Goal: Task Accomplishment & Management: Manage account settings

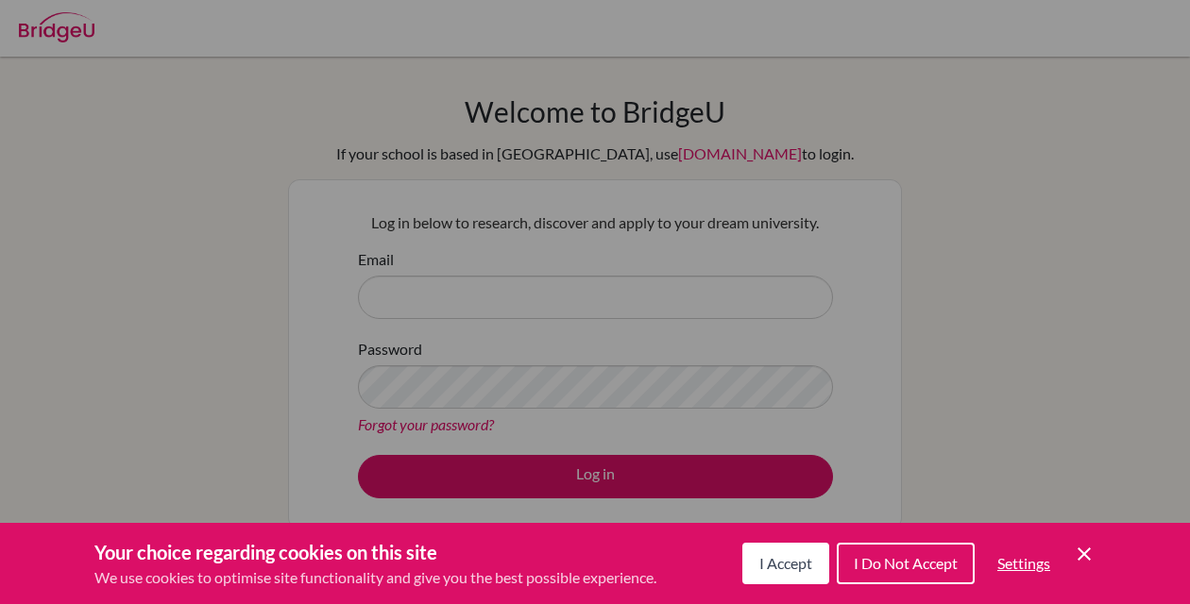
click at [1080, 556] on icon "Cookie Control Close Icon" at bounding box center [1084, 554] width 23 height 23
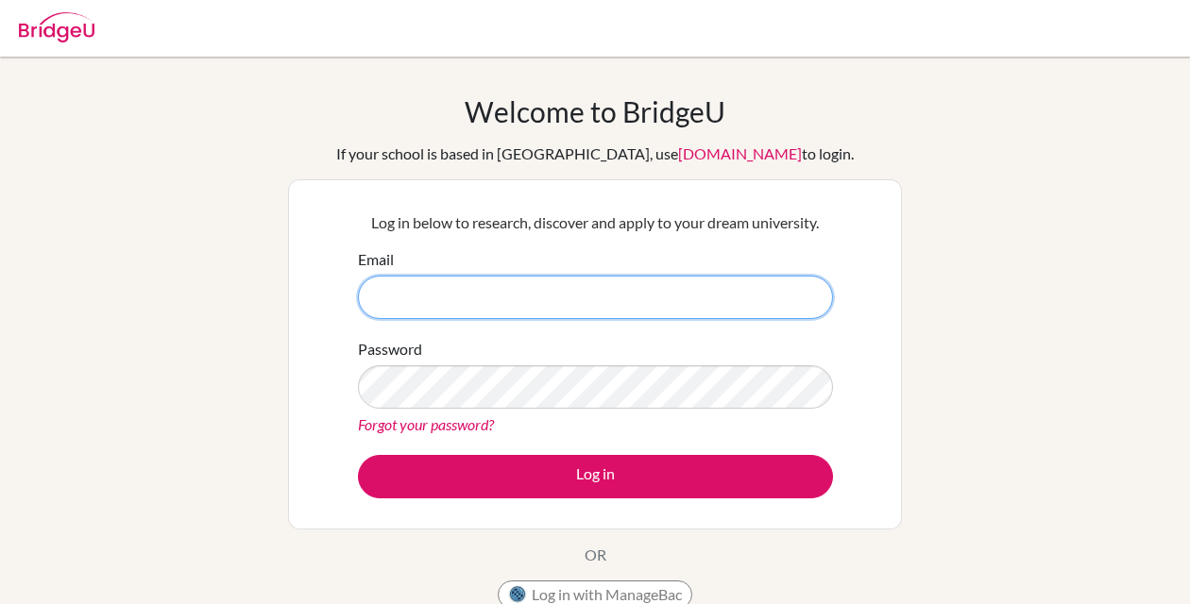
click at [491, 299] on input "Email" at bounding box center [595, 297] width 475 height 43
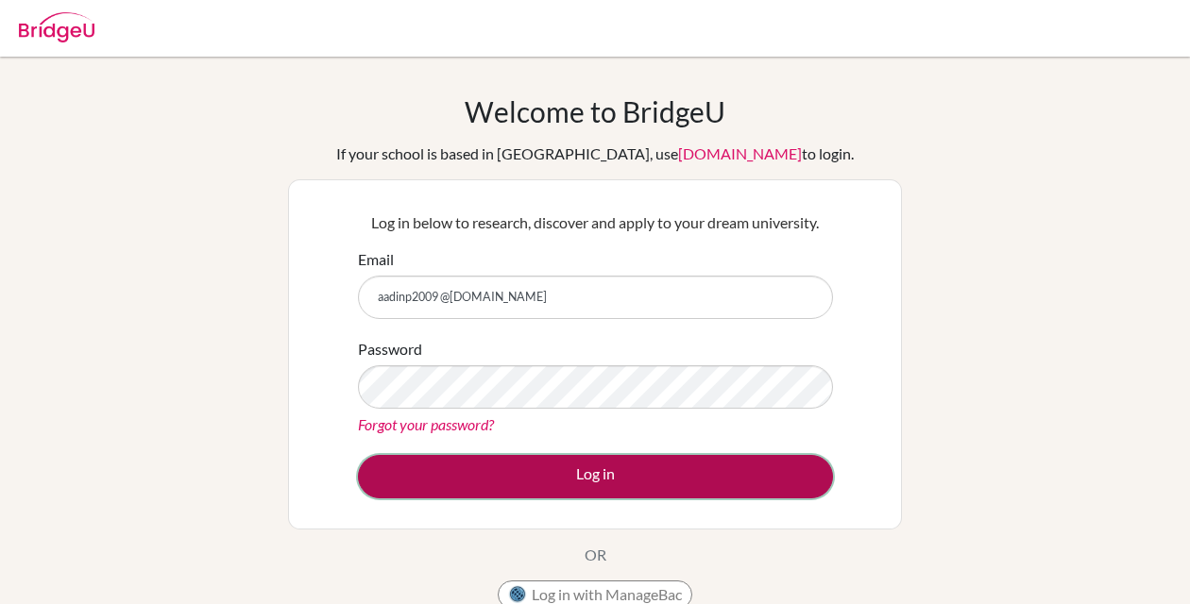
click at [560, 474] on button "Log in" at bounding box center [595, 476] width 475 height 43
click at [581, 477] on button "Log in" at bounding box center [595, 476] width 475 height 43
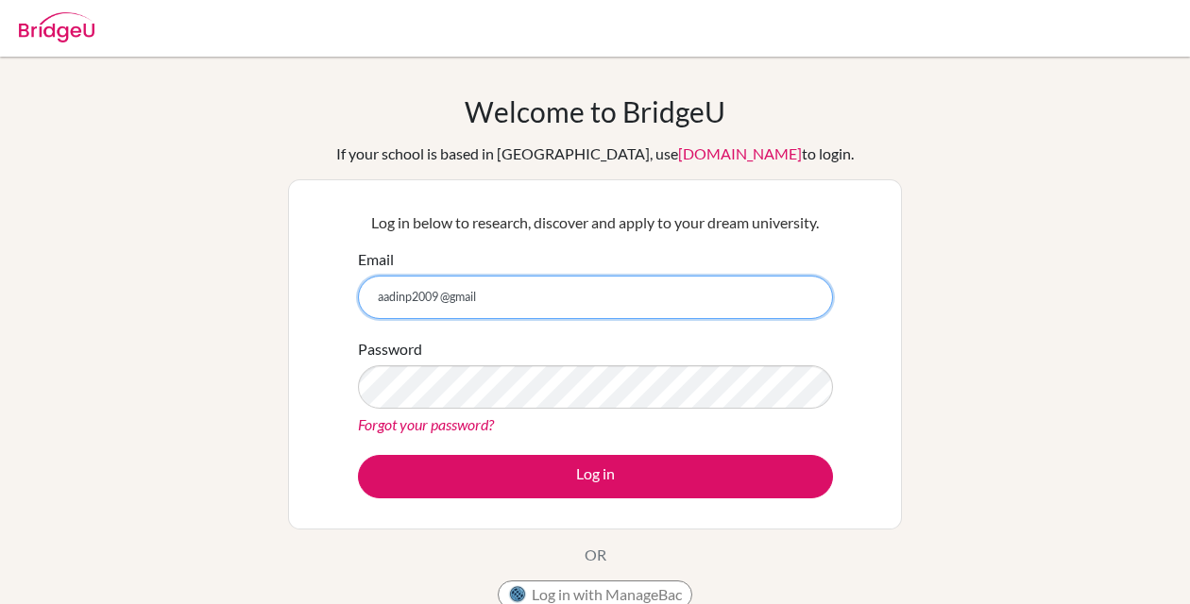
click at [358, 455] on button "Log in" at bounding box center [595, 476] width 475 height 43
type input "[EMAIL_ADDRESS][DOMAIN_NAME]"
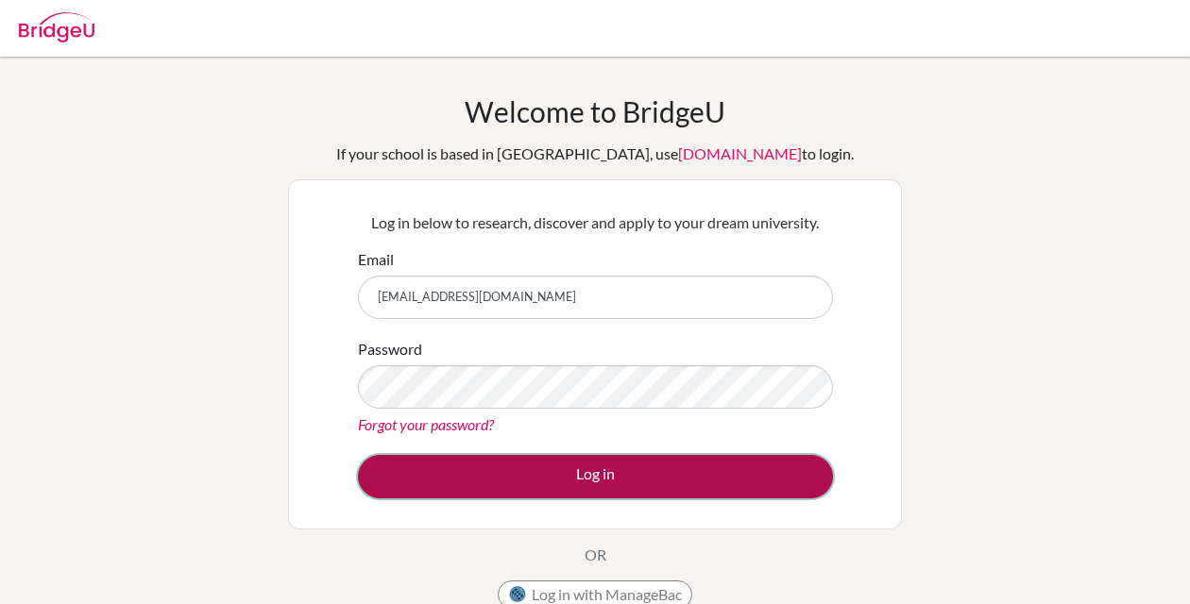
click at [635, 481] on button "Log in" at bounding box center [595, 476] width 475 height 43
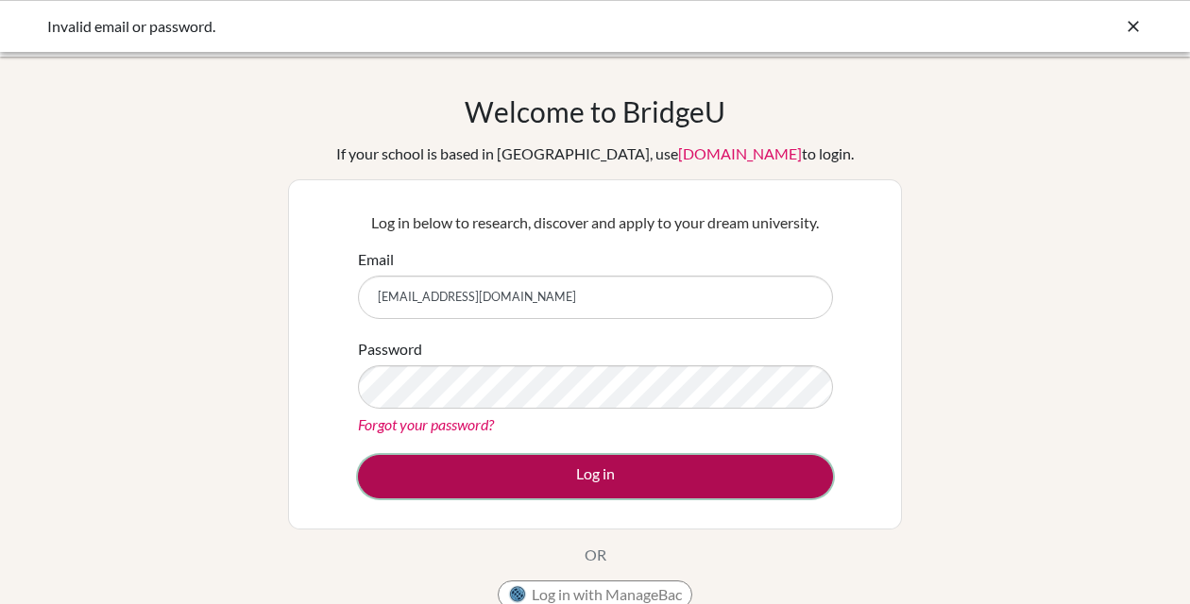
click at [580, 482] on button "Log in" at bounding box center [595, 476] width 475 height 43
click at [607, 468] on button "Log in" at bounding box center [595, 476] width 475 height 43
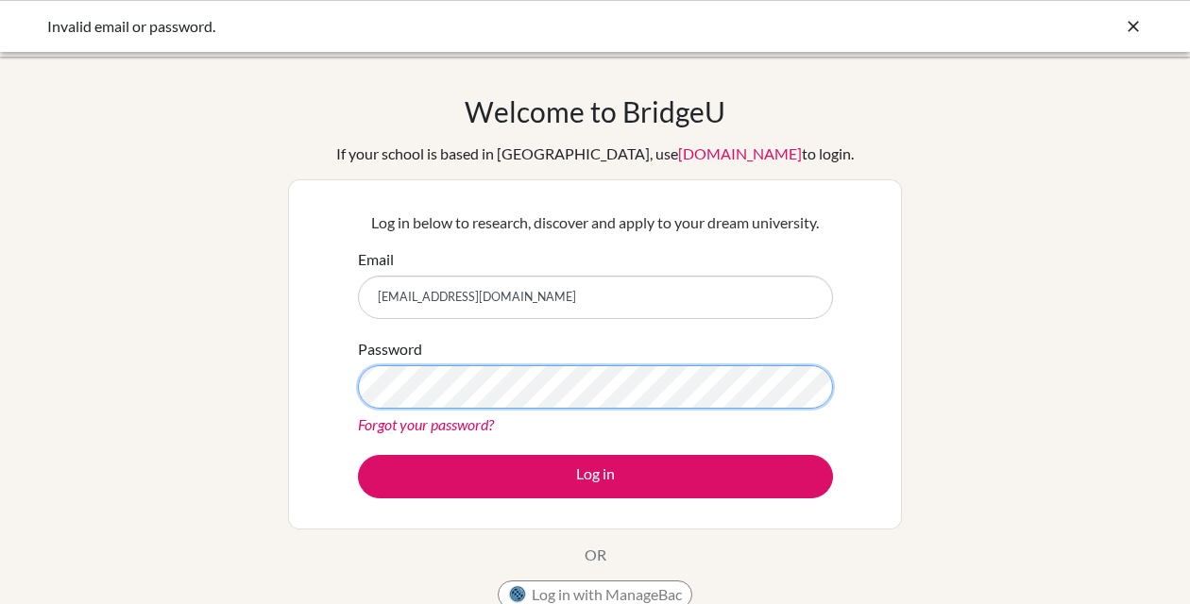
scroll to position [402, 0]
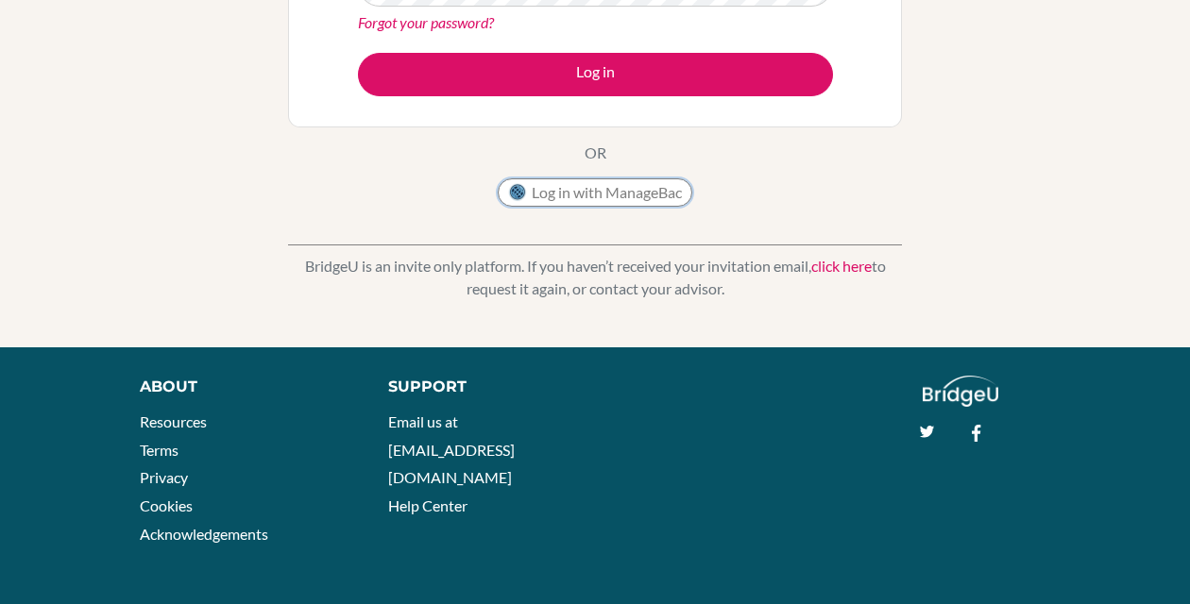
click at [648, 190] on button "Log in with ManageBac" at bounding box center [595, 193] width 195 height 28
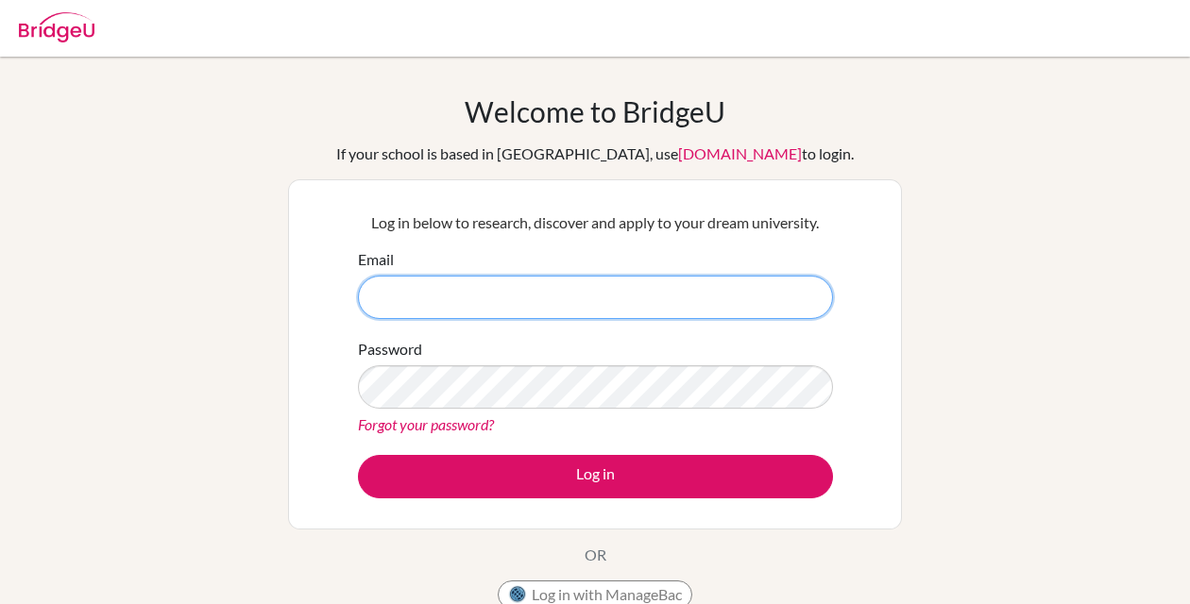
click at [519, 276] on input "Email" at bounding box center [595, 297] width 475 height 43
type input "[EMAIL_ADDRESS][DOMAIN_NAME]"
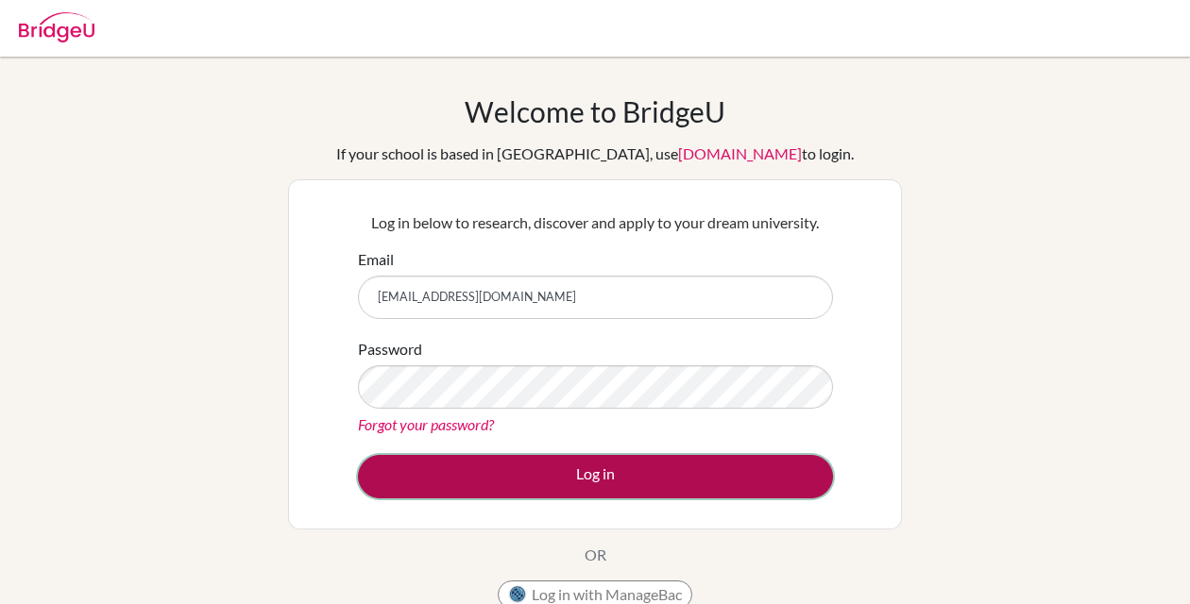
click at [553, 488] on button "Log in" at bounding box center [595, 476] width 475 height 43
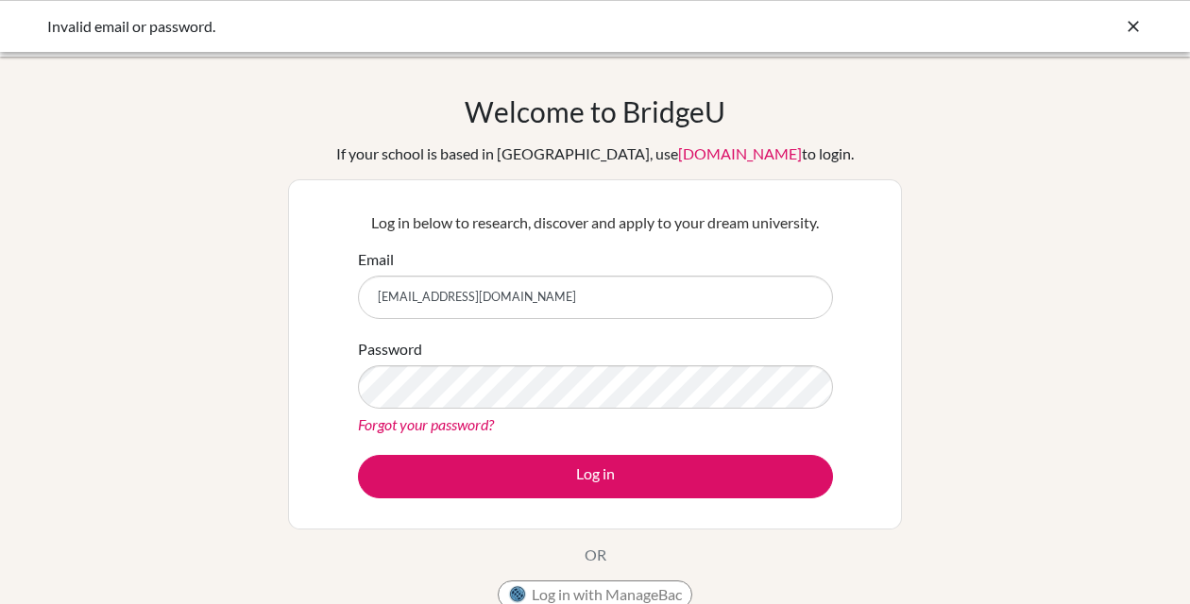
drag, startPoint x: 360, startPoint y: 298, endPoint x: 553, endPoint y: 304, distance: 192.8
click at [553, 304] on input "[EMAIL_ADDRESS][DOMAIN_NAME]" at bounding box center [595, 297] width 475 height 43
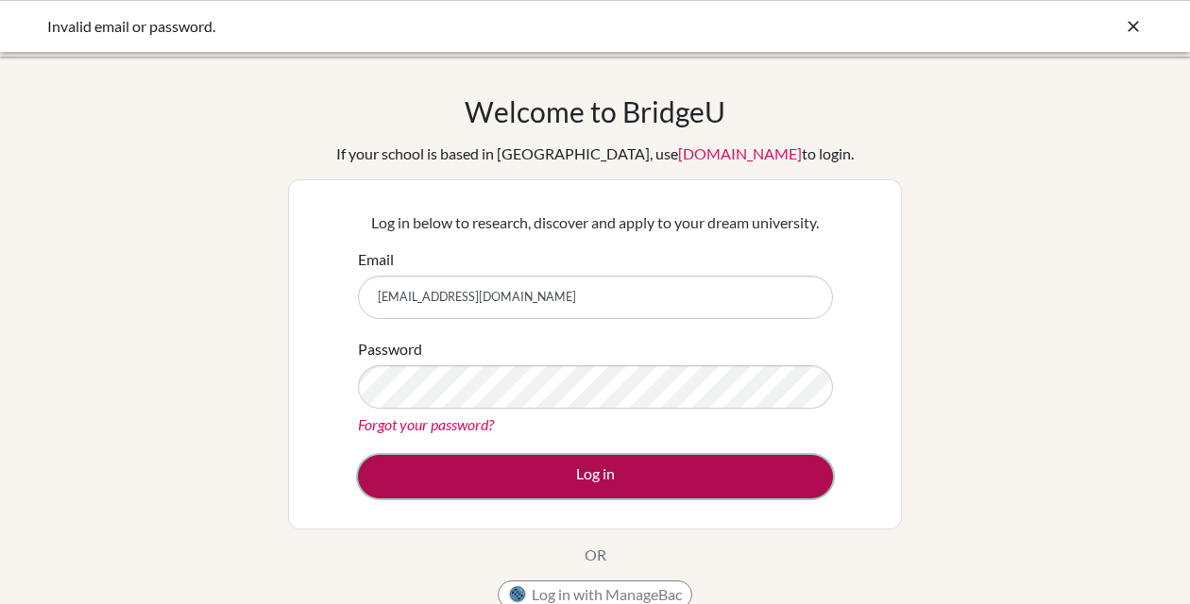
click at [634, 466] on button "Log in" at bounding box center [595, 476] width 475 height 43
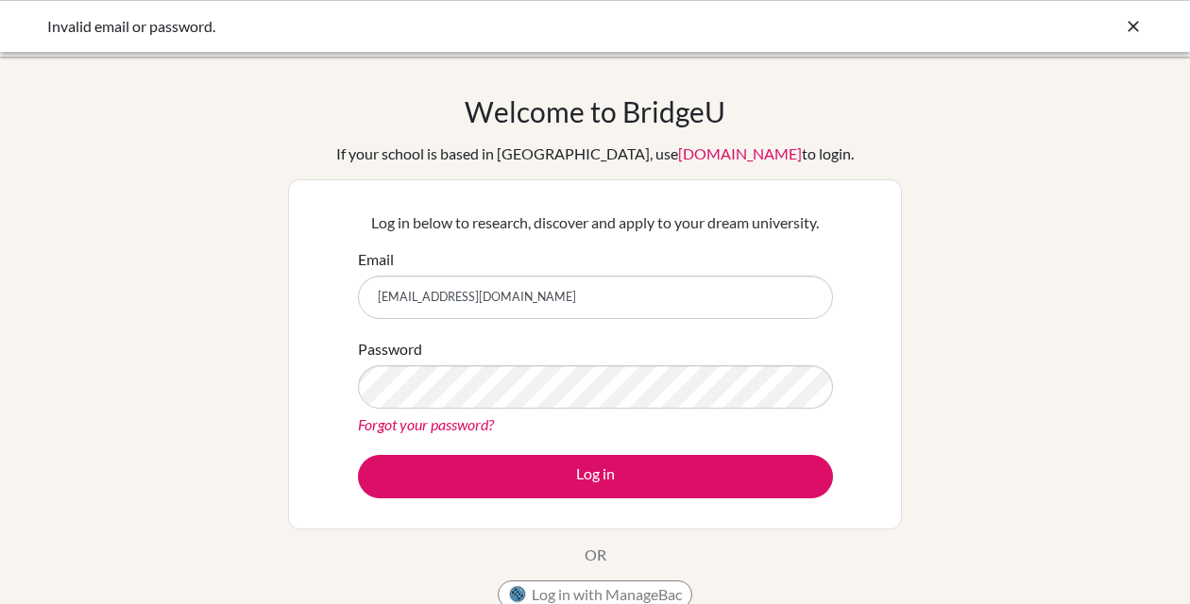
click at [1138, 34] on icon at bounding box center [1133, 26] width 19 height 19
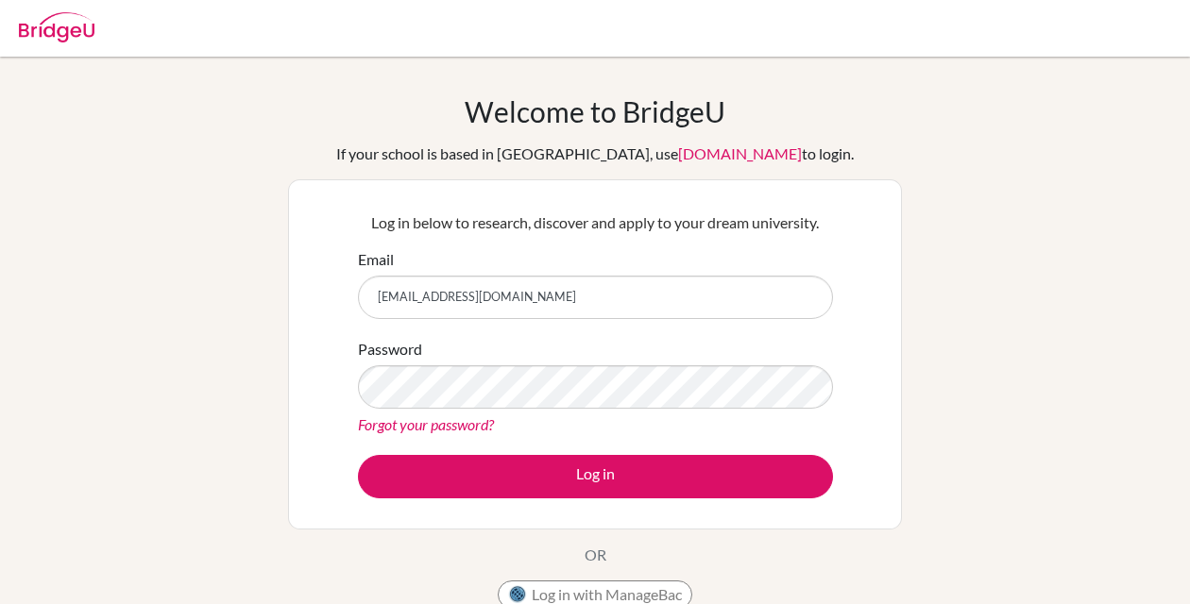
click at [522, 436] on form "Email [EMAIL_ADDRESS][DOMAIN_NAME] Password Forgot your password? Log in" at bounding box center [595, 373] width 475 height 250
type input "[EMAIL_ADDRESS][DOMAIN_NAME]"
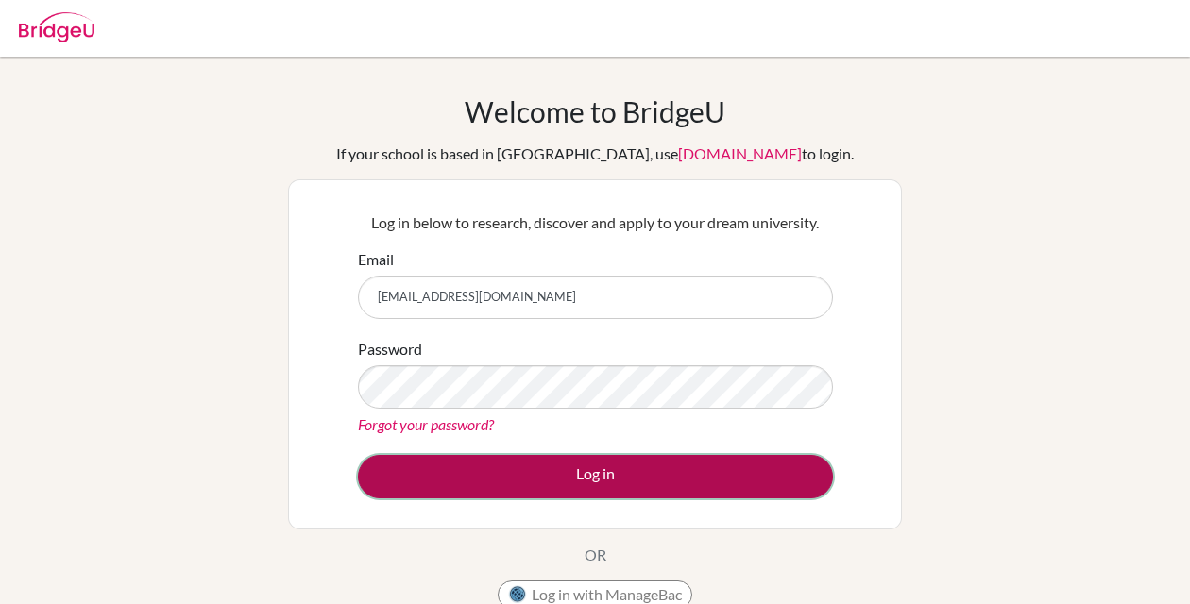
click at [535, 488] on button "Log in" at bounding box center [595, 476] width 475 height 43
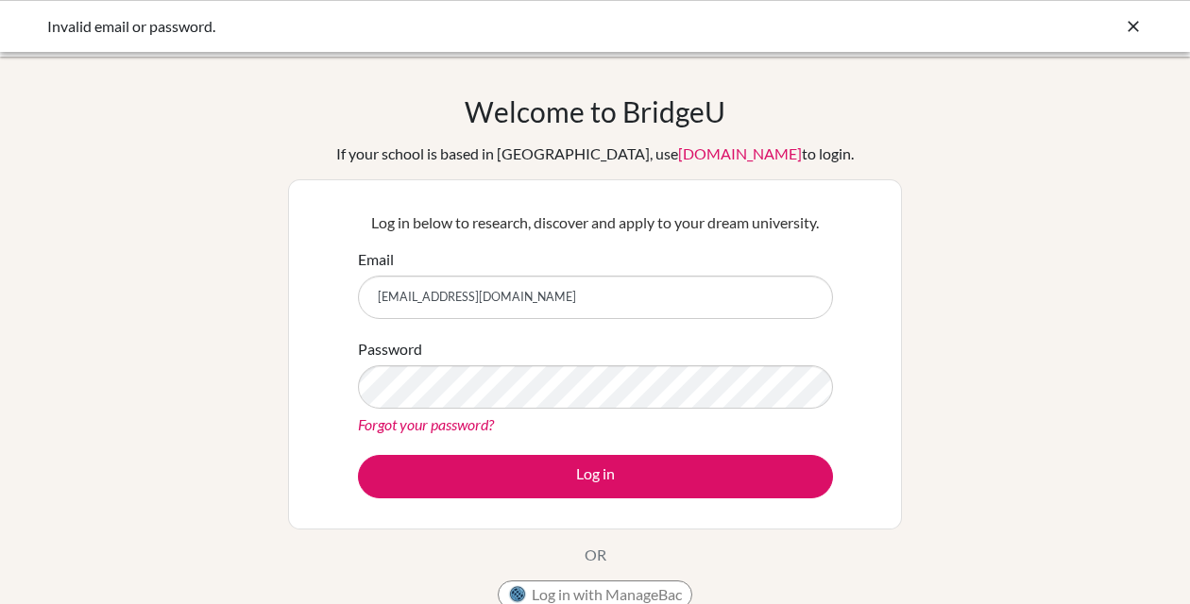
click at [1136, 24] on icon at bounding box center [1133, 26] width 19 height 19
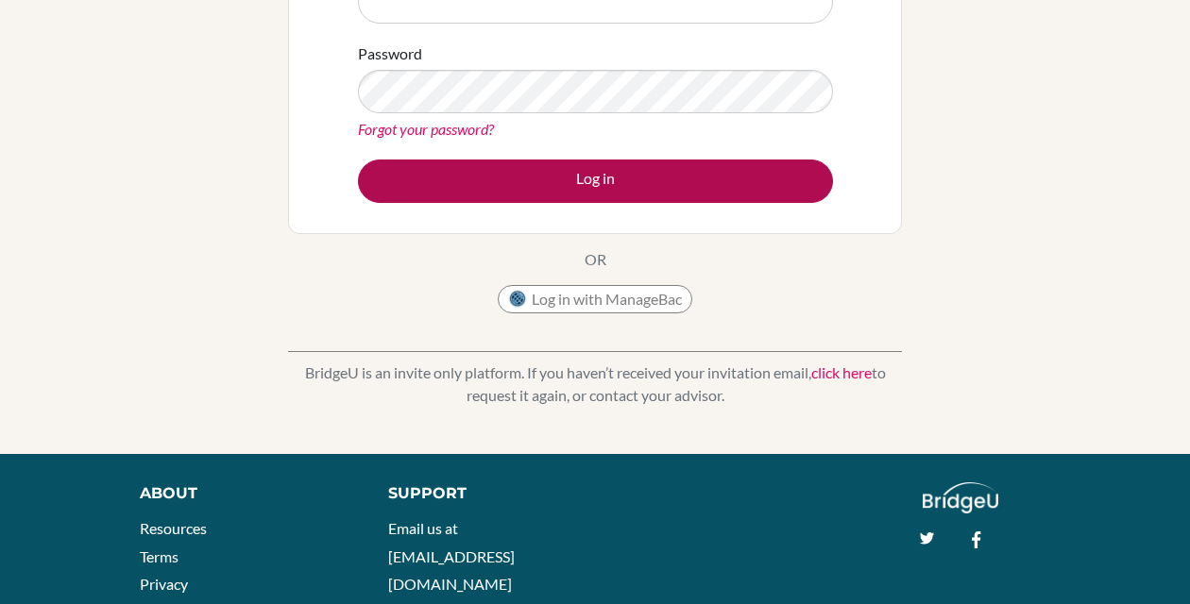
scroll to position [268, 0]
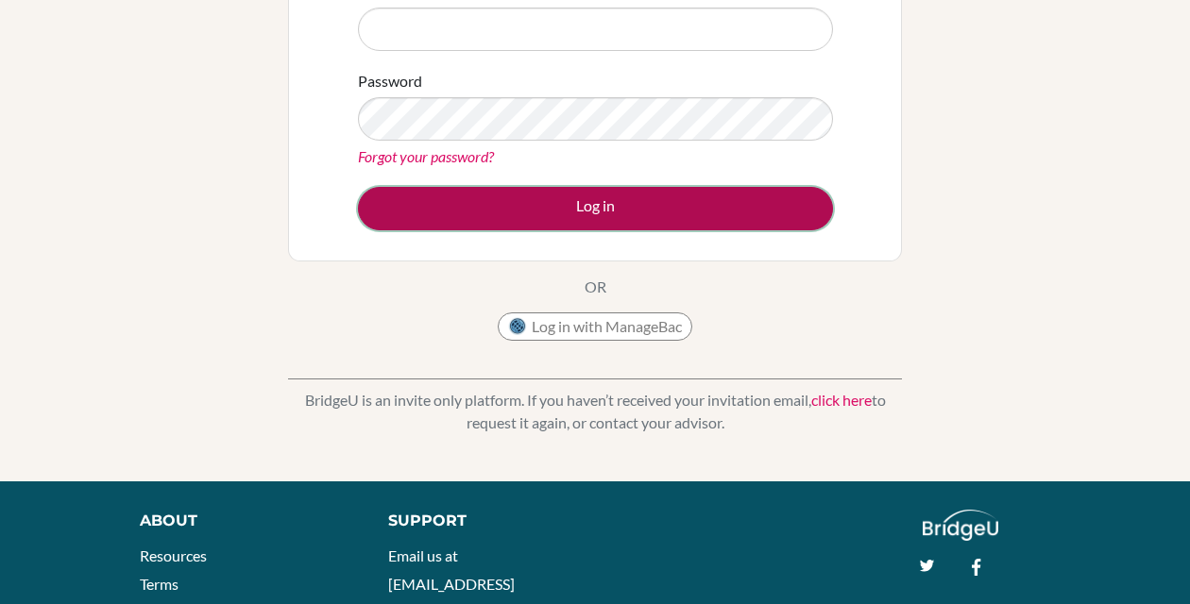
click at [580, 212] on button "Log in" at bounding box center [595, 208] width 475 height 43
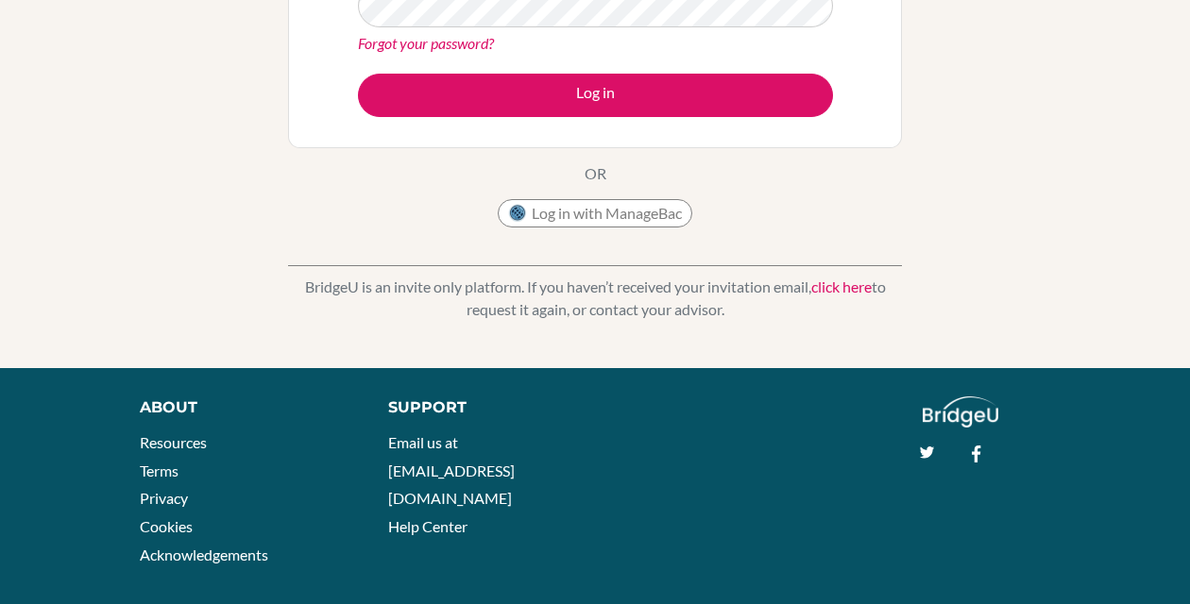
scroll to position [402, 0]
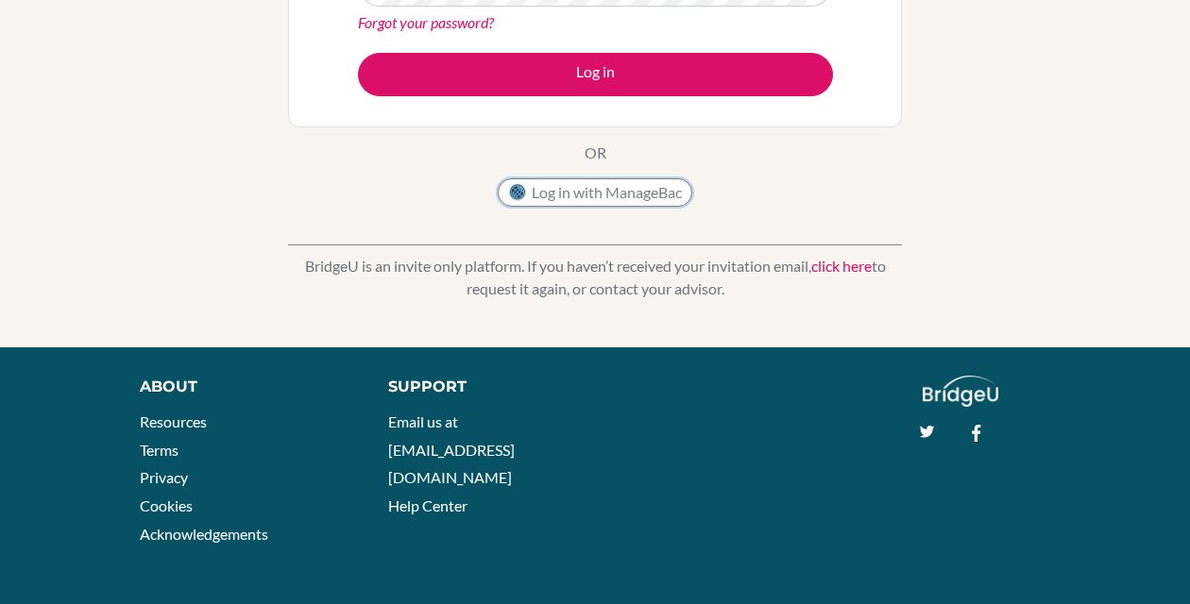
click at [613, 197] on button "Log in with ManageBac" at bounding box center [595, 193] width 195 height 28
